Goal: Transaction & Acquisition: Purchase product/service

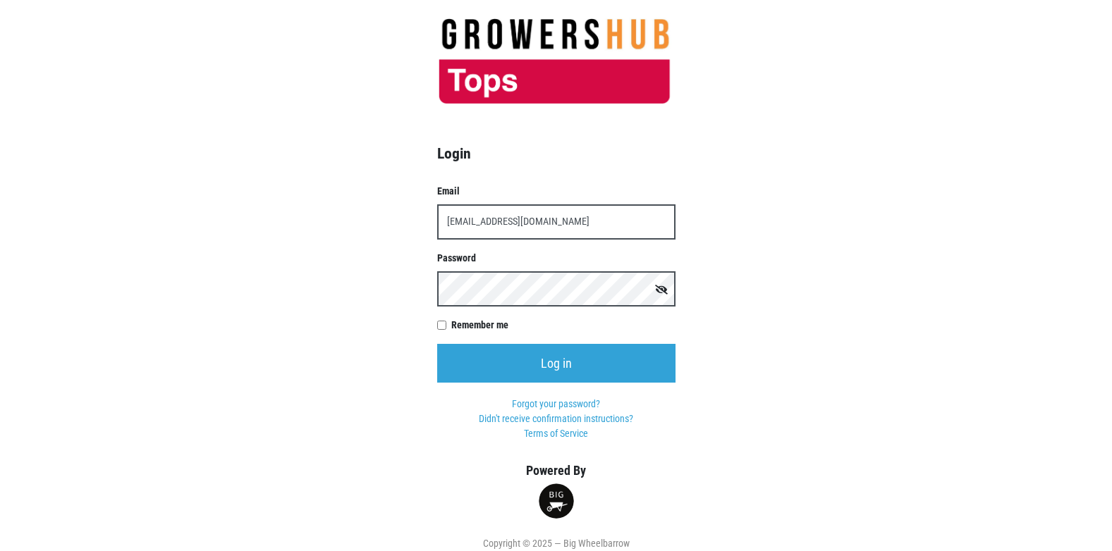
type input "[EMAIL_ADDRESS][DOMAIN_NAME]"
click at [437, 344] on input "Log in" at bounding box center [556, 363] width 238 height 39
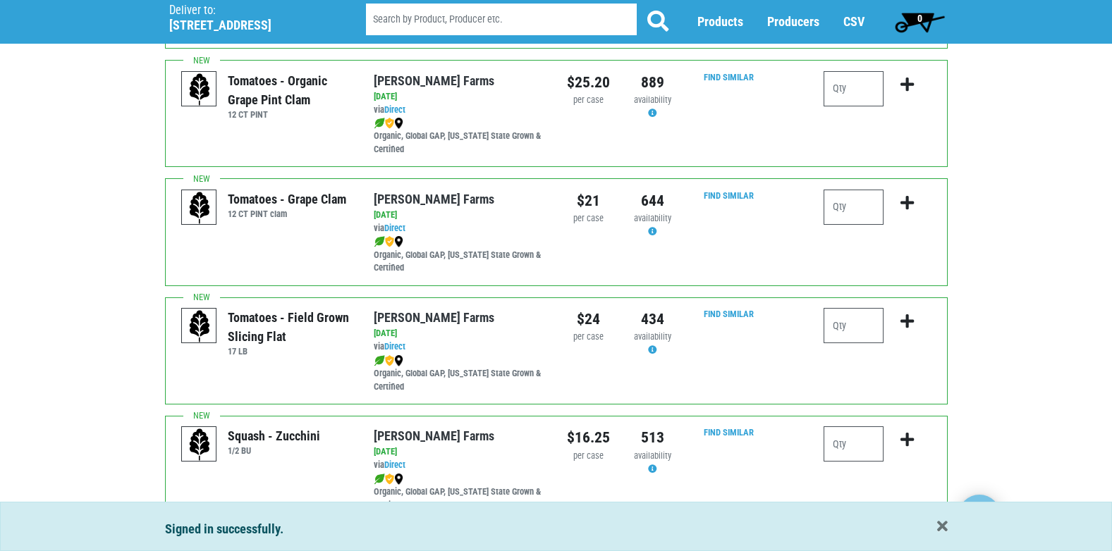
scroll to position [977, 0]
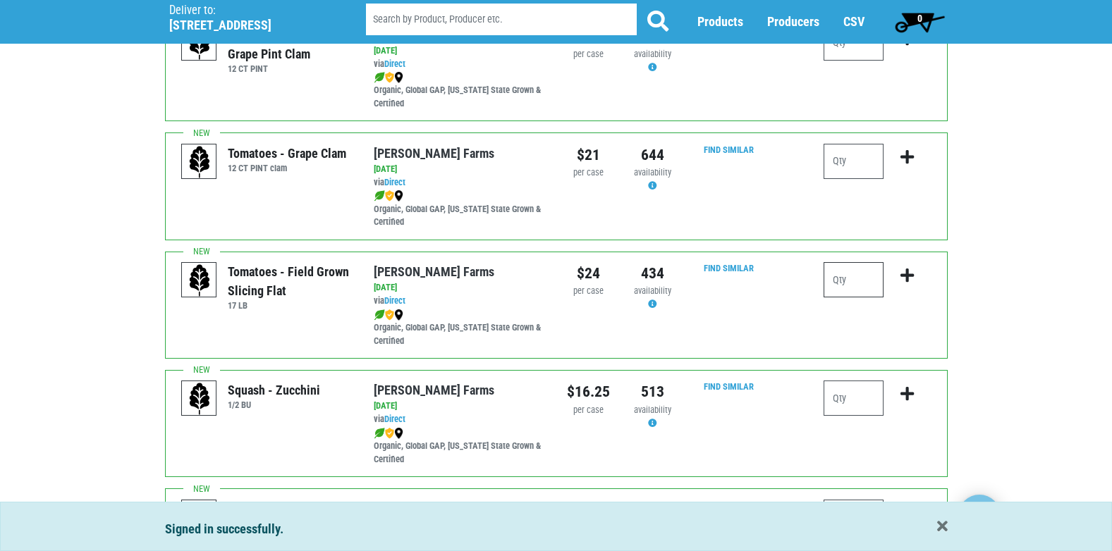
click at [850, 275] on input "number" at bounding box center [854, 279] width 60 height 35
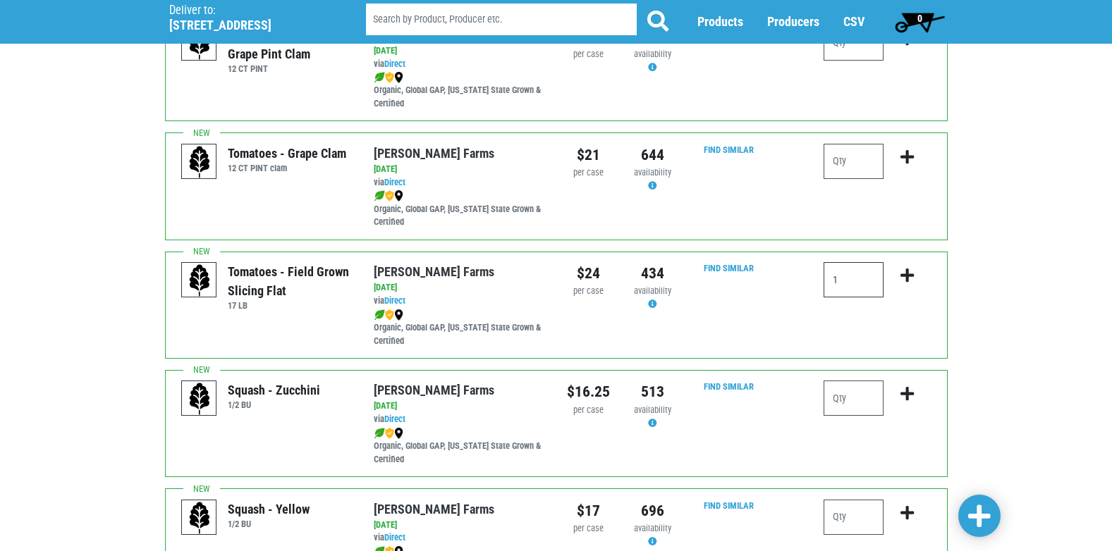
type input "1"
click at [908, 279] on icon "submit" at bounding box center [907, 276] width 13 height 16
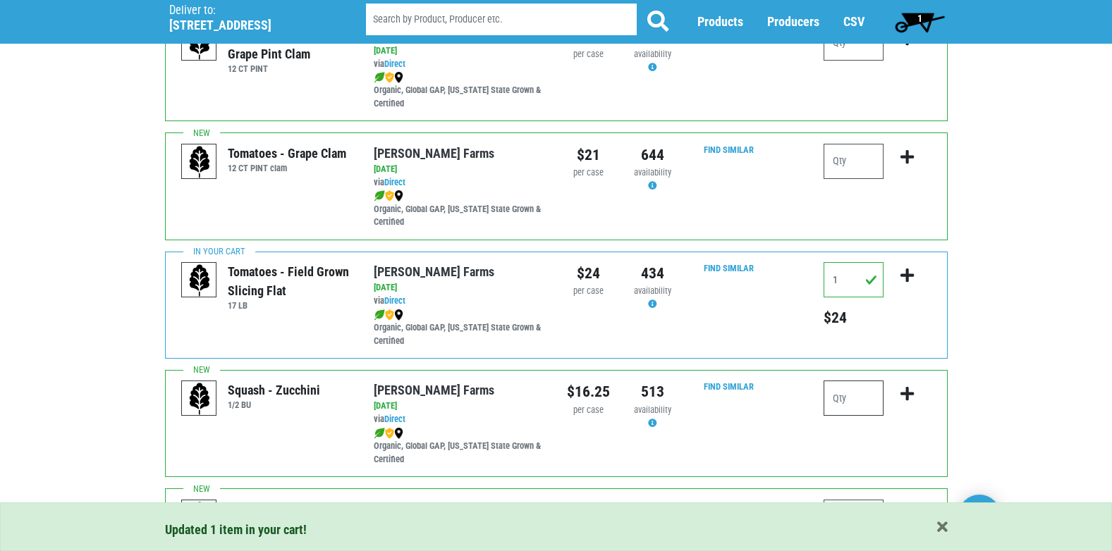
click at [854, 405] on input "number" at bounding box center [854, 398] width 60 height 35
type input "2"
click at [908, 396] on icon "submit" at bounding box center [907, 394] width 13 height 16
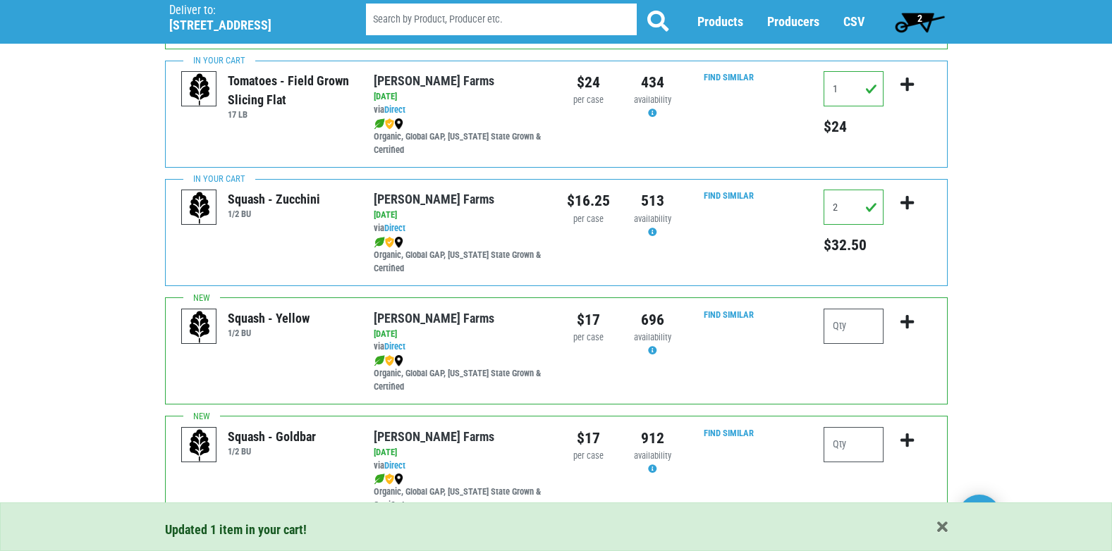
scroll to position [1189, 0]
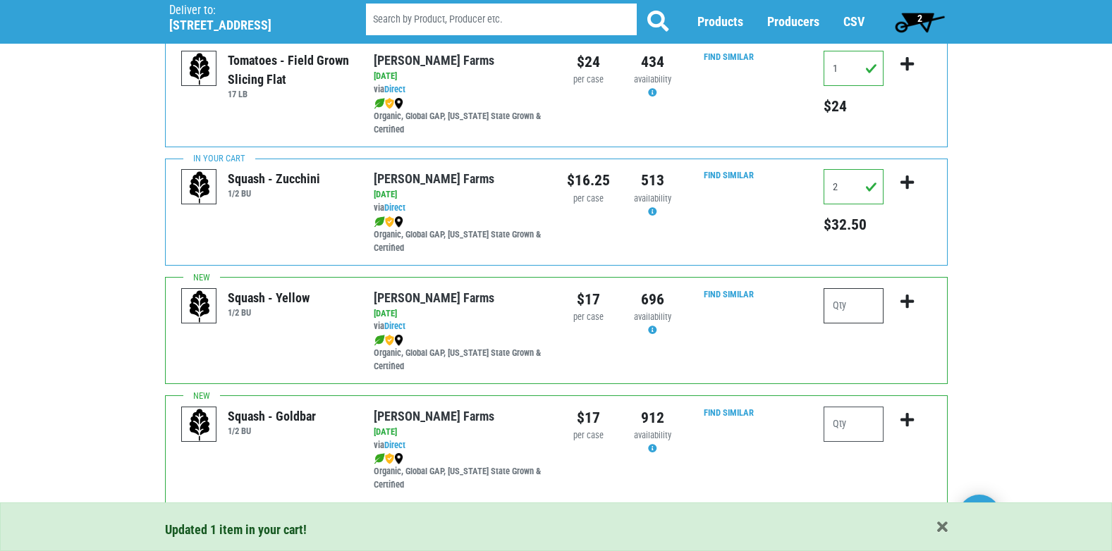
click at [857, 312] on input "number" at bounding box center [854, 305] width 60 height 35
type input "1"
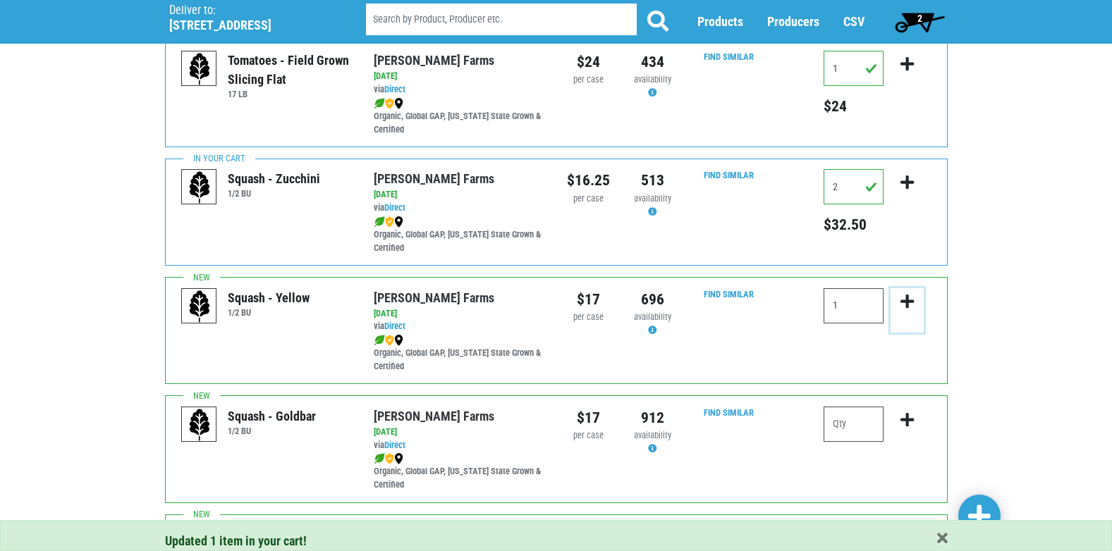
click at [905, 300] on icon "submit" at bounding box center [907, 302] width 13 height 16
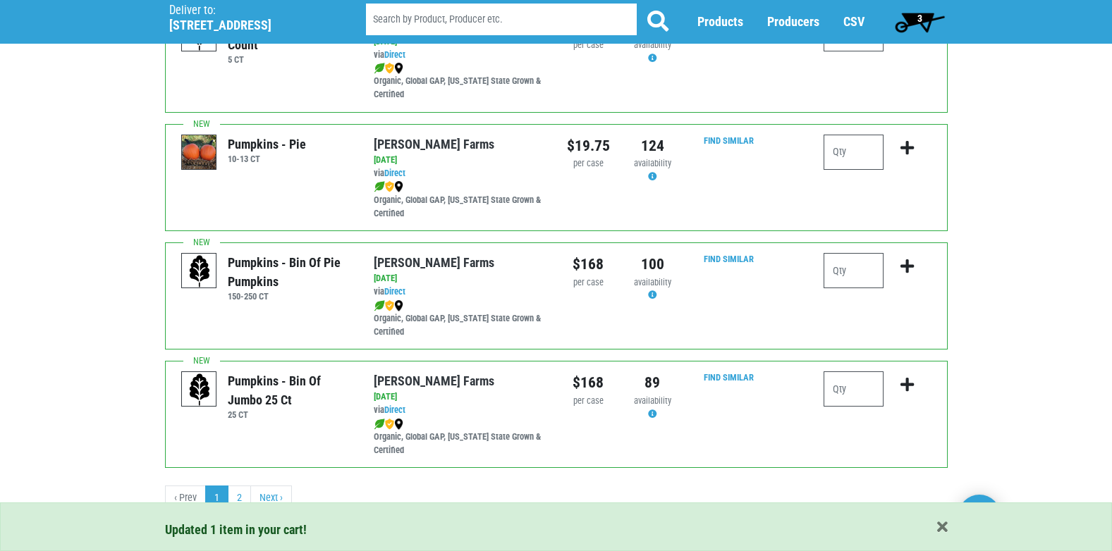
scroll to position [2061, 0]
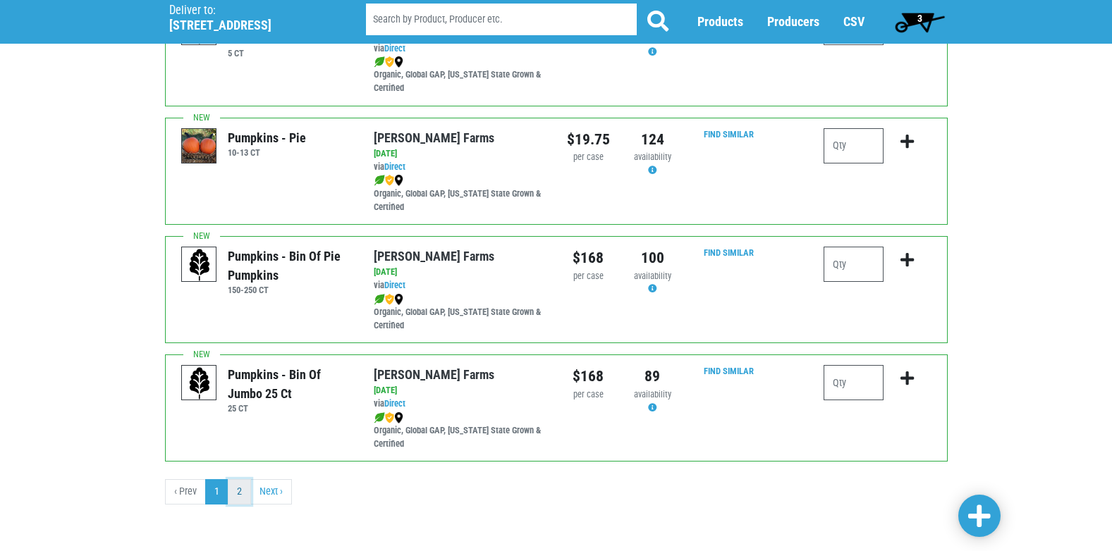
click at [234, 493] on link "2" at bounding box center [239, 492] width 23 height 25
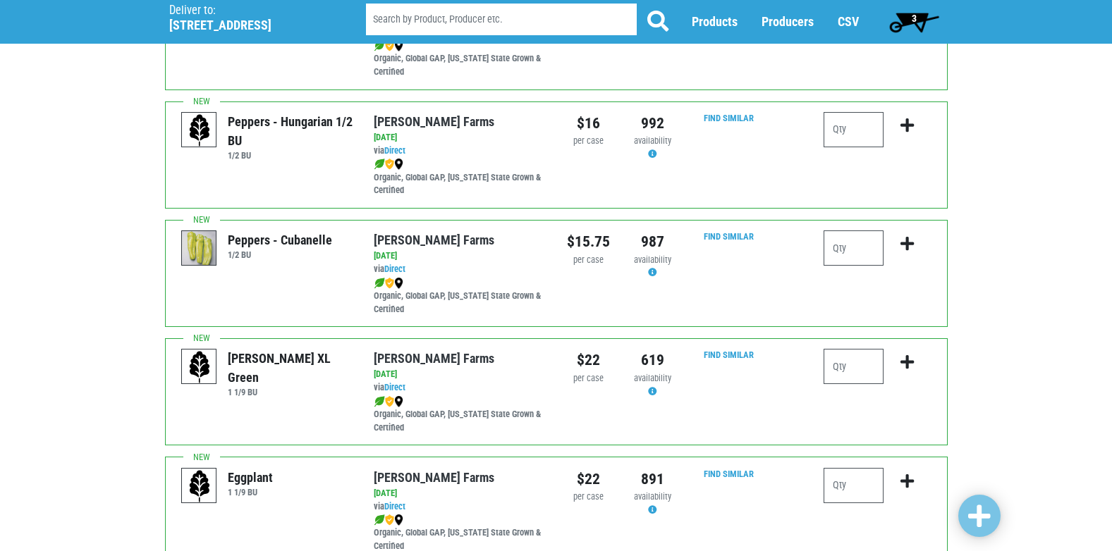
scroll to position [564, 0]
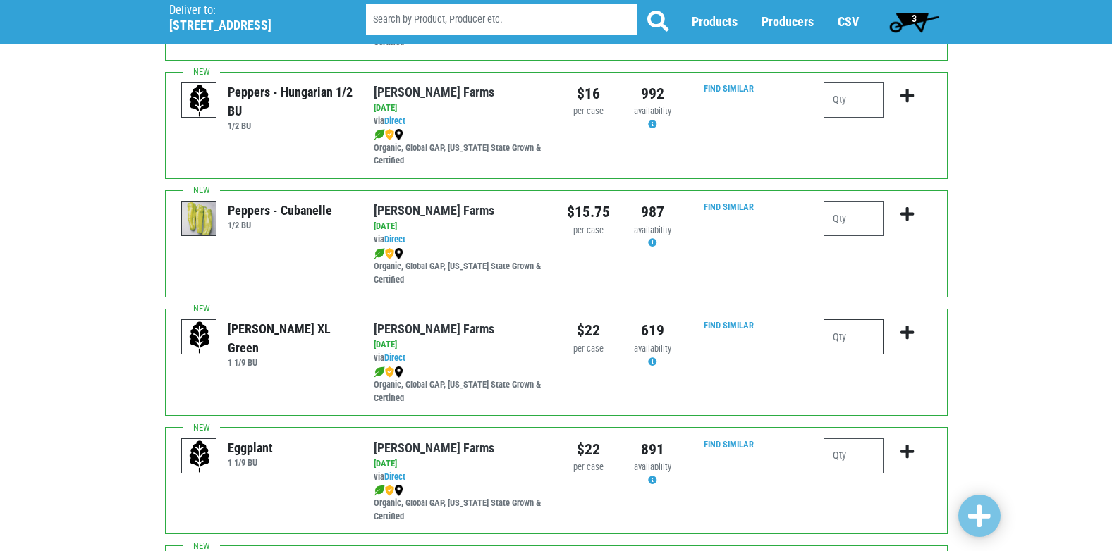
click at [866, 344] on input "number" at bounding box center [854, 336] width 60 height 35
type input "2"
click at [905, 330] on icon "submit" at bounding box center [907, 333] width 13 height 16
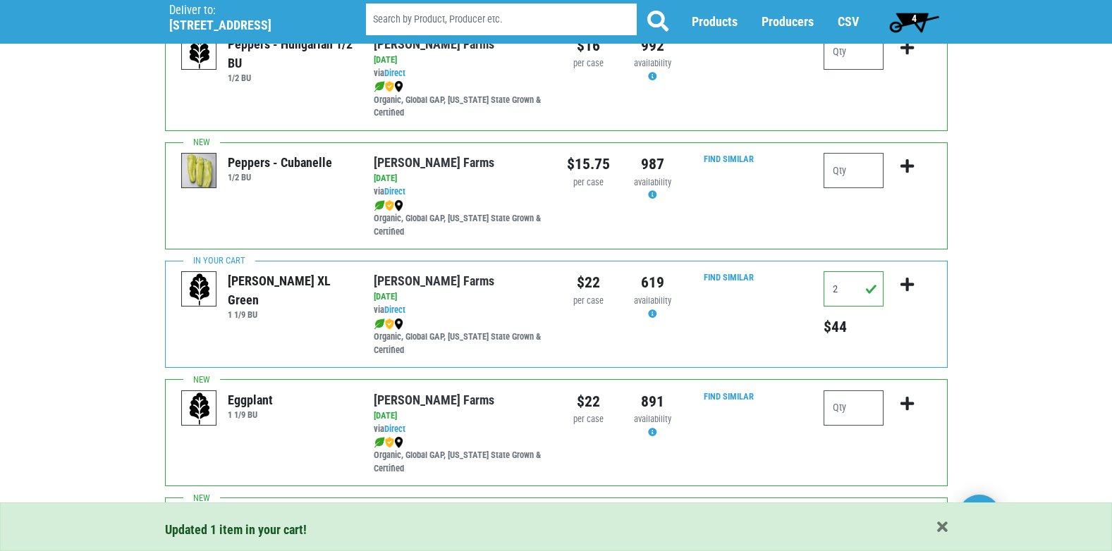
scroll to position [846, 0]
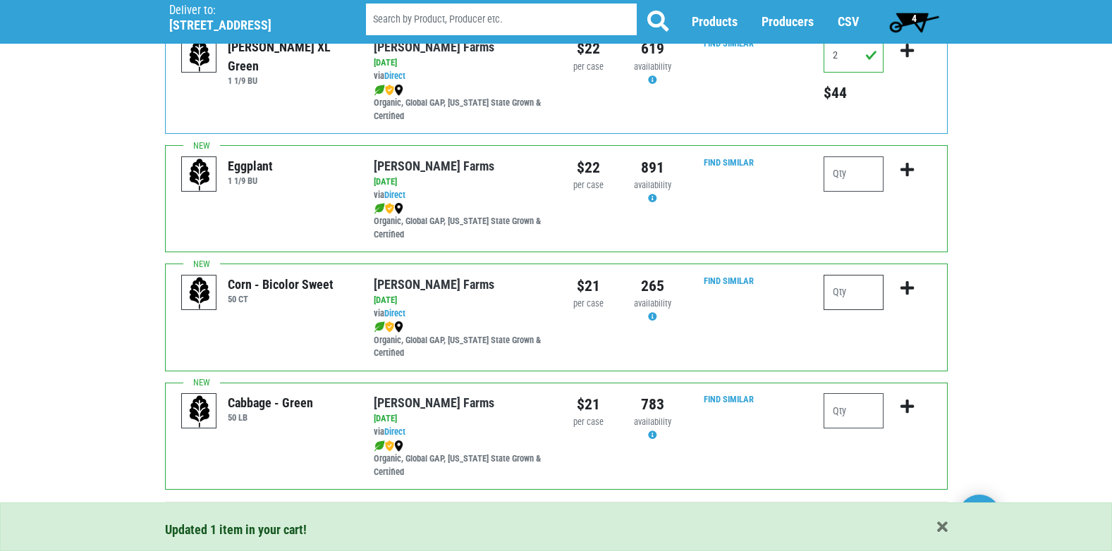
click at [874, 290] on input "number" at bounding box center [854, 292] width 60 height 35
type input "3"
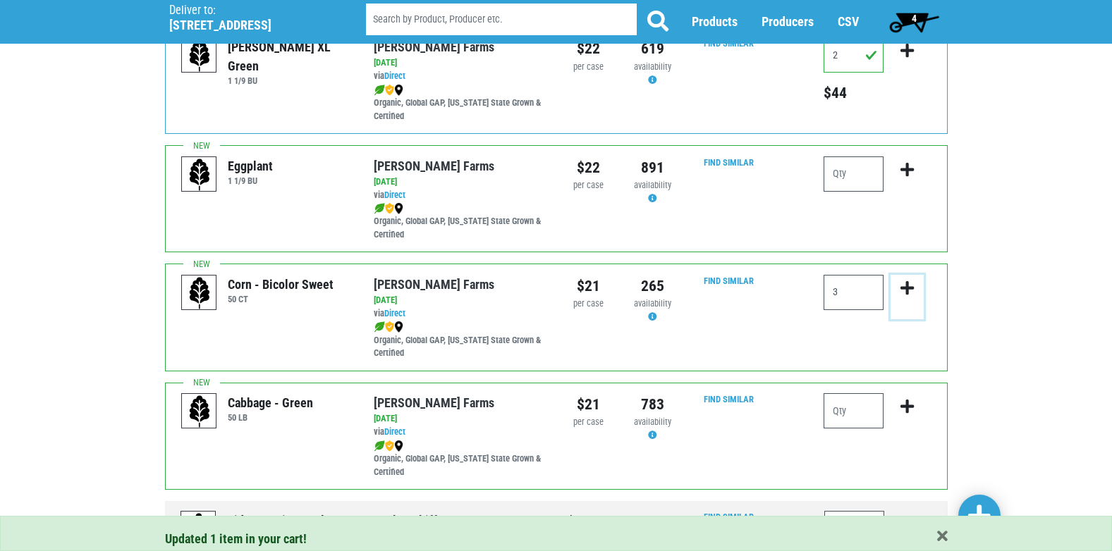
click at [908, 292] on icon "submit" at bounding box center [907, 289] width 13 height 16
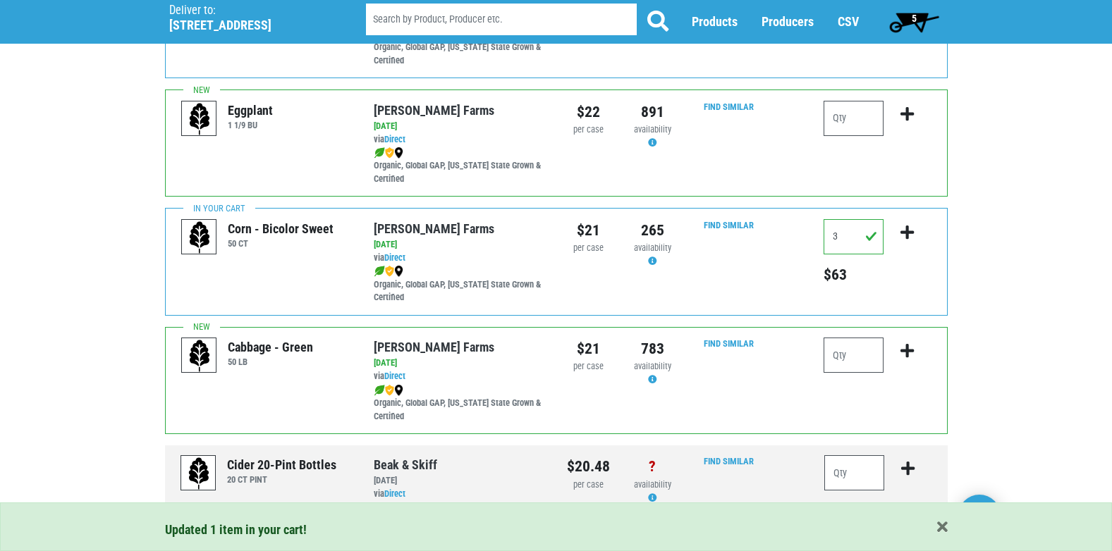
scroll to position [836, 0]
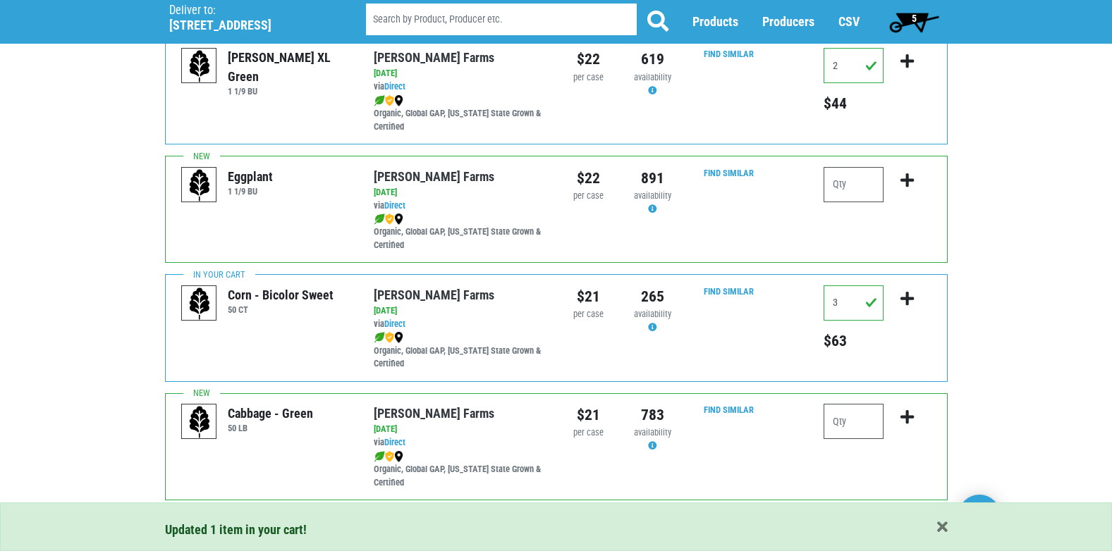
click at [910, 20] on span "5" at bounding box center [914, 22] width 63 height 28
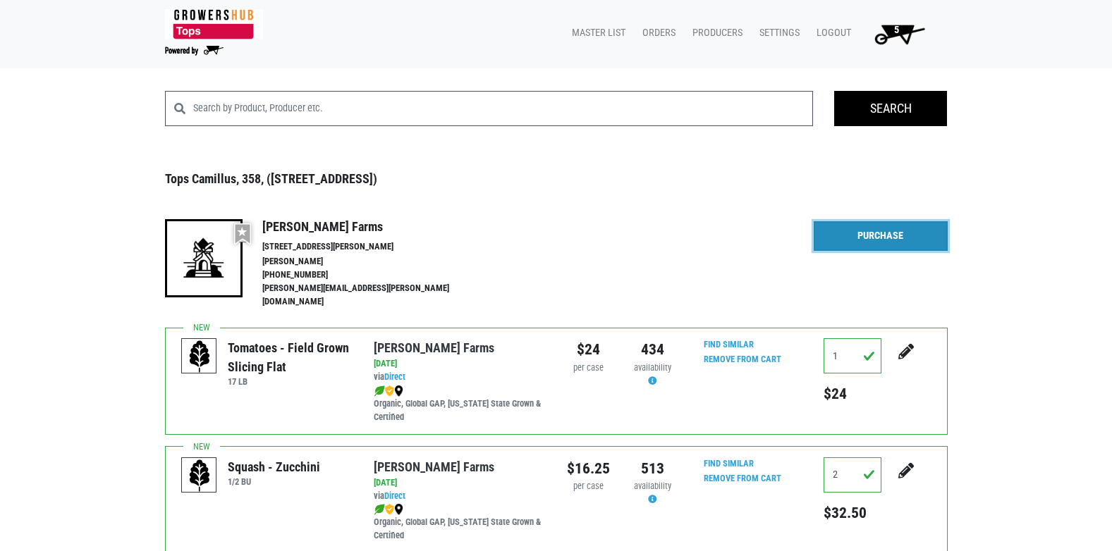
click at [856, 240] on link "Purchase" at bounding box center [881, 236] width 134 height 30
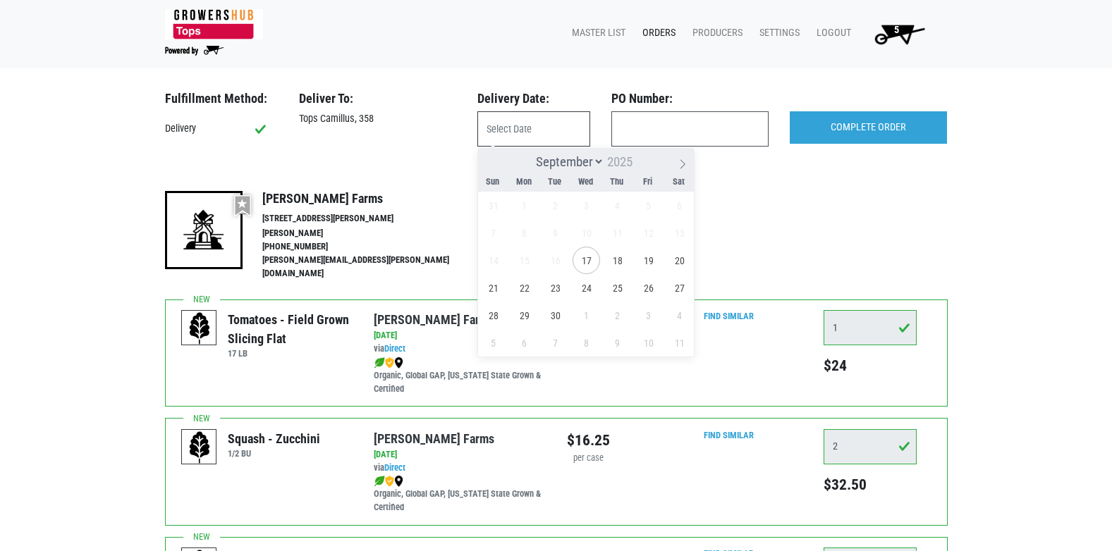
click at [554, 135] on input "text" at bounding box center [533, 128] width 113 height 35
click at [624, 265] on span "18" at bounding box center [618, 261] width 28 height 28
type input "2025-09-18"
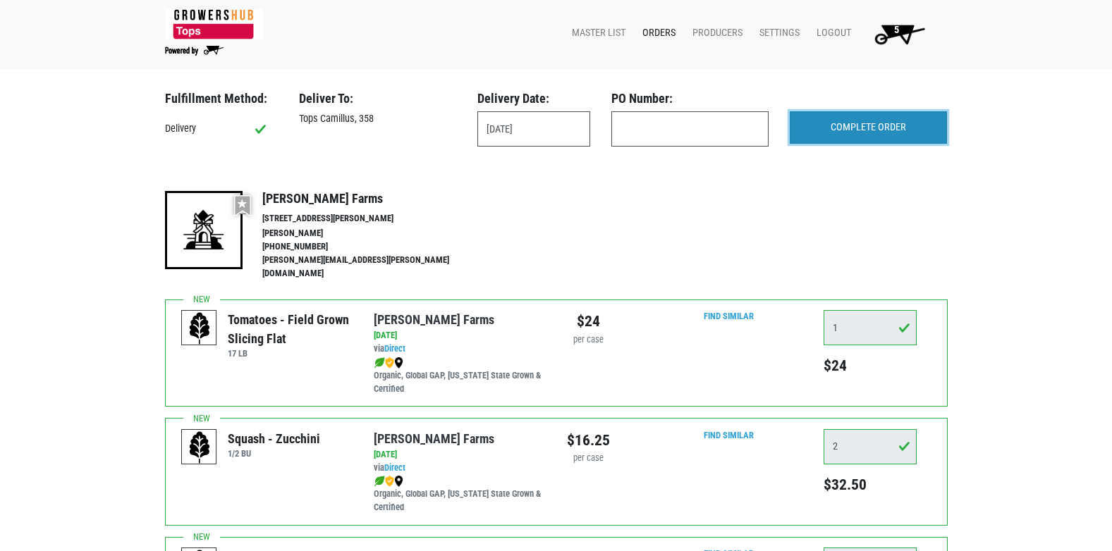
click at [888, 130] on input "COMPLETE ORDER" at bounding box center [868, 127] width 157 height 32
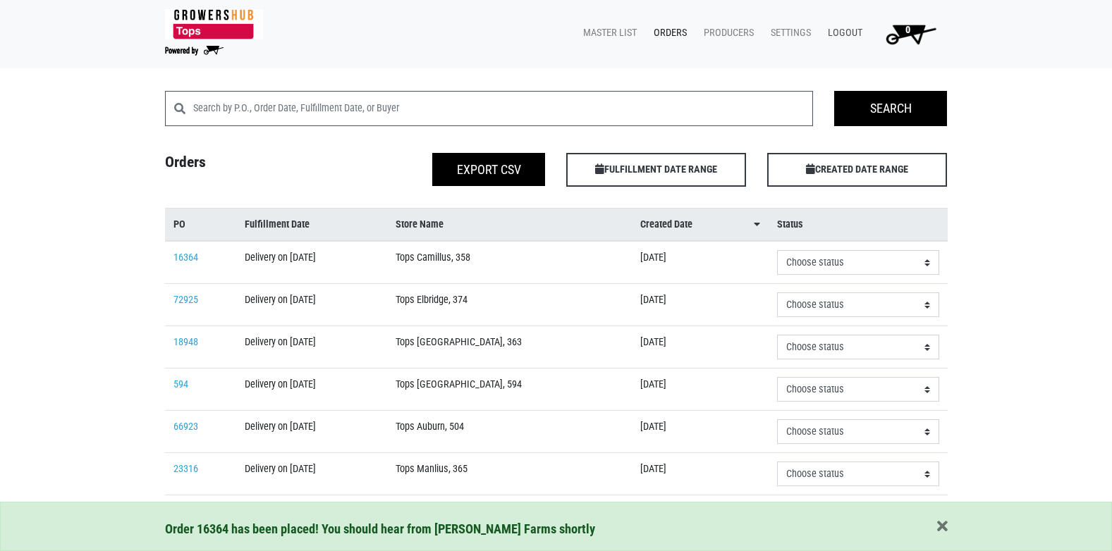
click at [845, 39] on link "Logout" at bounding box center [842, 33] width 51 height 27
